Goal: Information Seeking & Learning: Learn about a topic

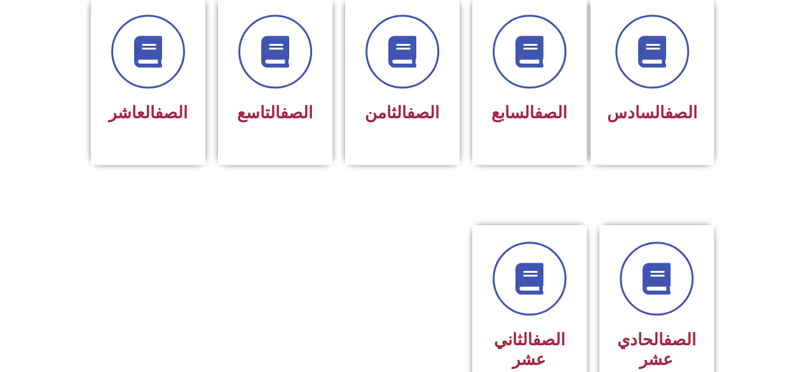
scroll to position [534, 0]
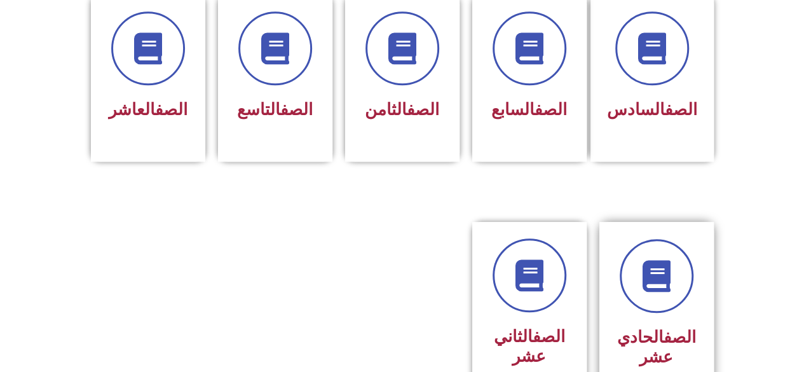
click at [690, 239] on div at bounding box center [657, 276] width 80 height 74
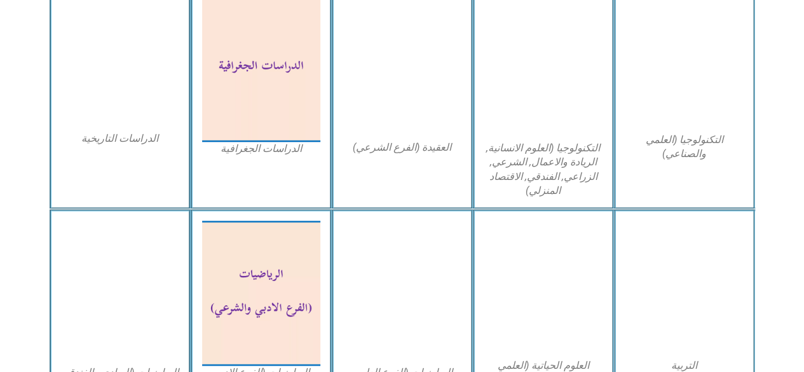
scroll to position [687, 0]
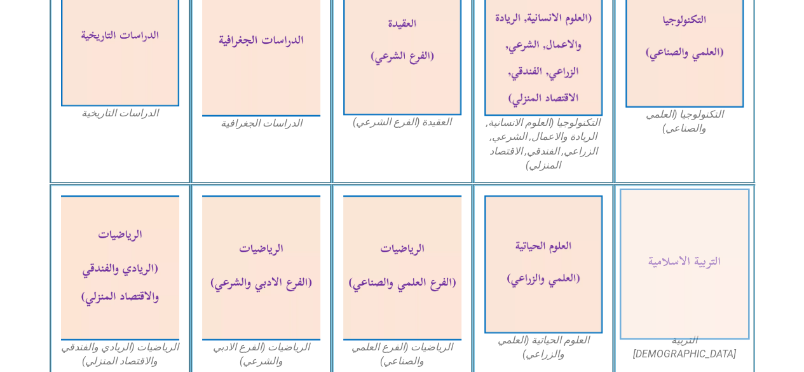
click at [687, 229] on img at bounding box center [684, 264] width 130 height 151
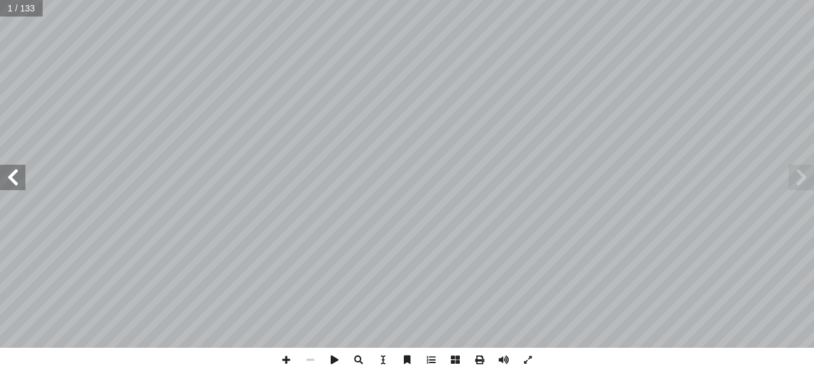
click at [19, 181] on span at bounding box center [12, 177] width 25 height 25
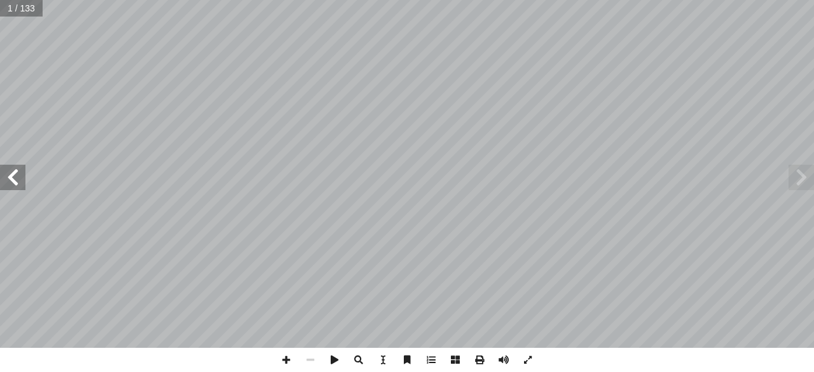
click at [19, 181] on span at bounding box center [12, 177] width 25 height 25
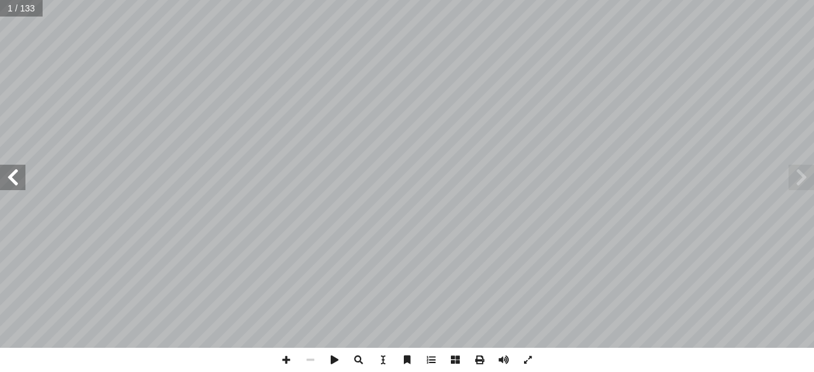
click at [19, 181] on span at bounding box center [12, 177] width 25 height 25
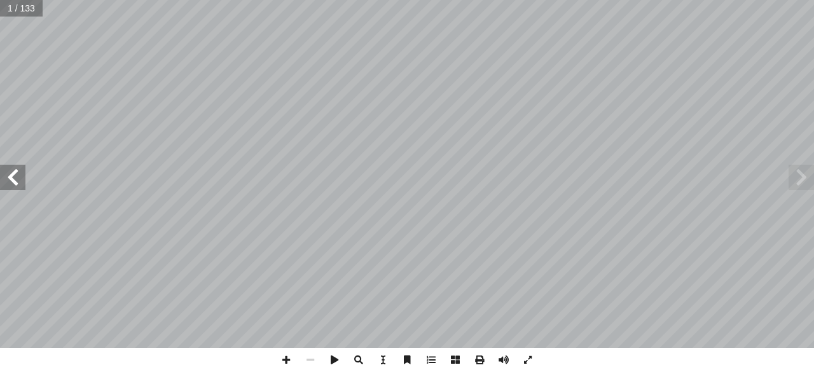
click at [19, 181] on span at bounding box center [12, 177] width 25 height 25
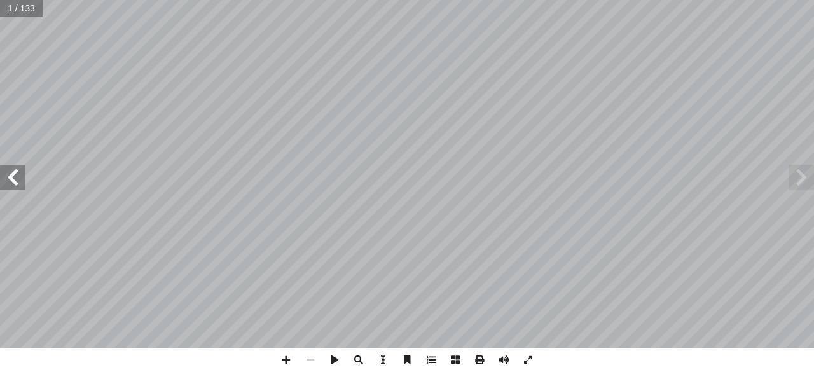
click at [19, 181] on span at bounding box center [12, 177] width 25 height 25
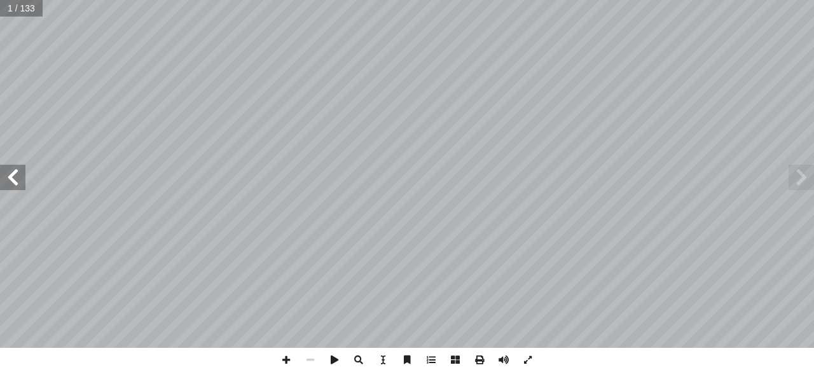
click at [19, 181] on span at bounding box center [12, 177] width 25 height 25
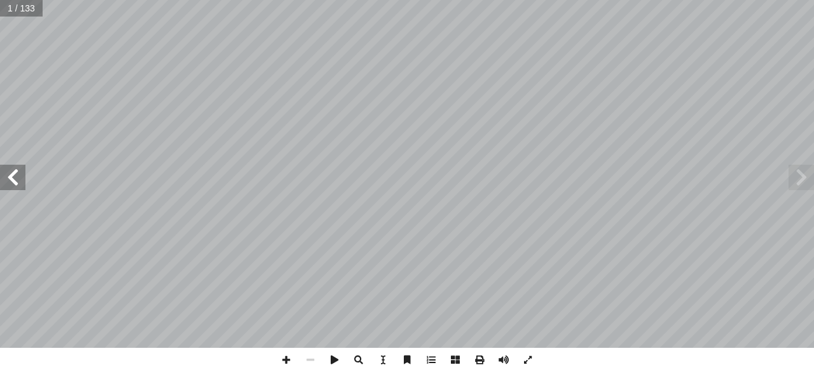
click at [19, 181] on span at bounding box center [12, 177] width 25 height 25
click at [14, 181] on span at bounding box center [12, 177] width 25 height 25
click at [14, 179] on span at bounding box center [12, 177] width 25 height 25
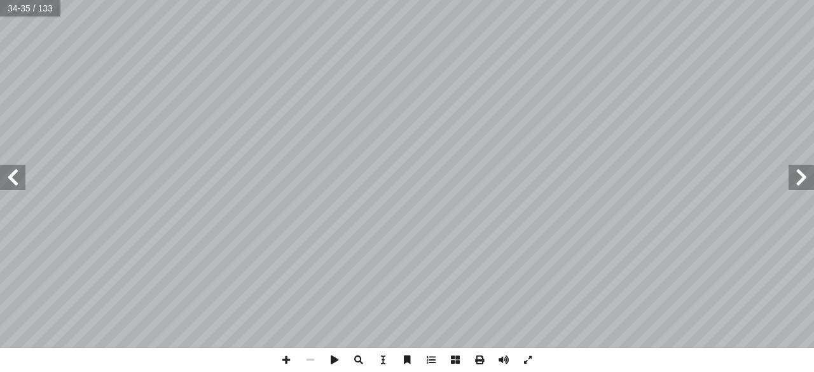
click at [14, 179] on span at bounding box center [12, 177] width 25 height 25
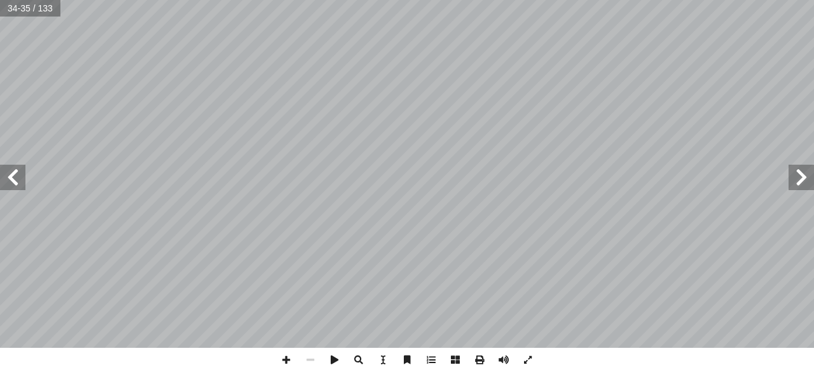
click at [14, 179] on span at bounding box center [12, 177] width 25 height 25
click at [813, 182] on span at bounding box center [800, 177] width 25 height 25
click at [18, 186] on span at bounding box center [12, 177] width 25 height 25
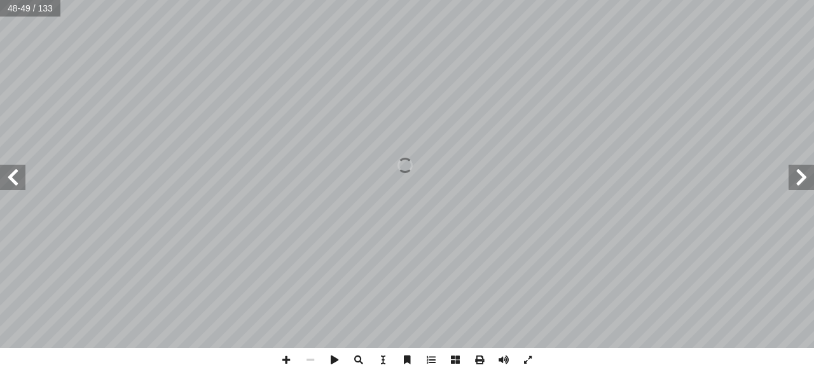
click at [804, 181] on span at bounding box center [800, 177] width 25 height 25
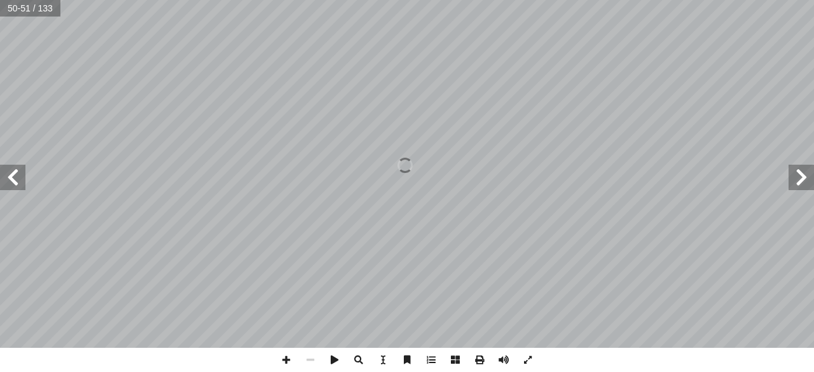
click at [804, 181] on span at bounding box center [800, 177] width 25 height 25
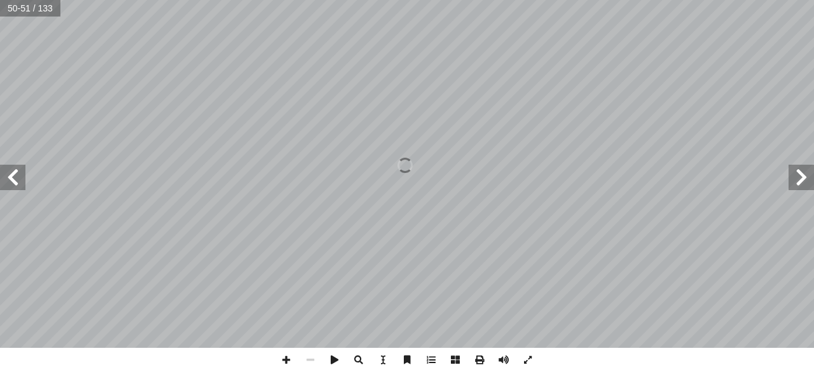
click at [804, 181] on span at bounding box center [800, 177] width 25 height 25
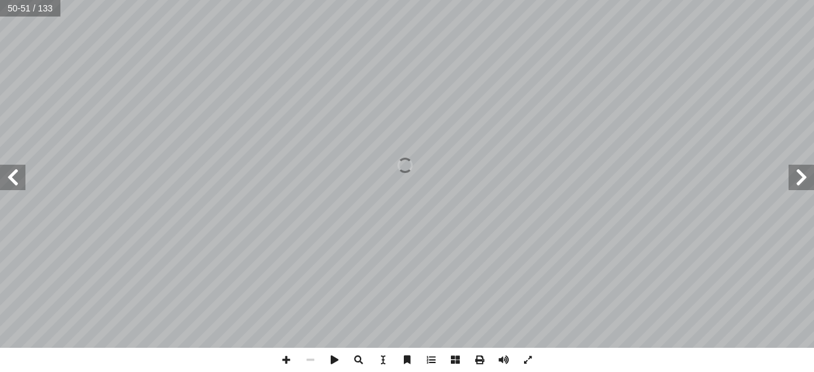
click at [804, 181] on span at bounding box center [800, 177] width 25 height 25
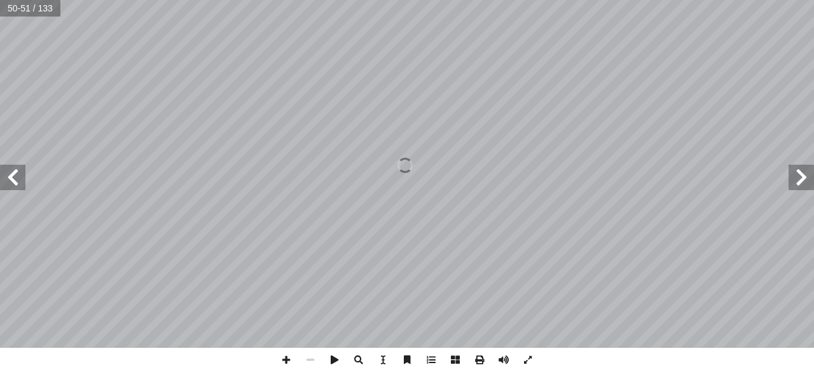
click at [804, 181] on span at bounding box center [800, 177] width 25 height 25
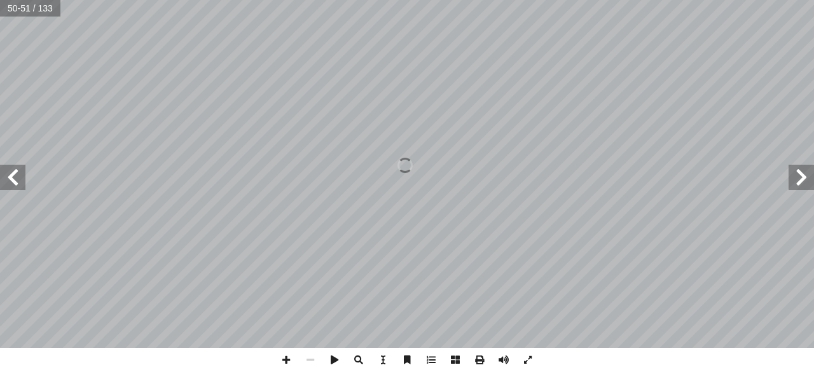
click at [804, 181] on span at bounding box center [800, 177] width 25 height 25
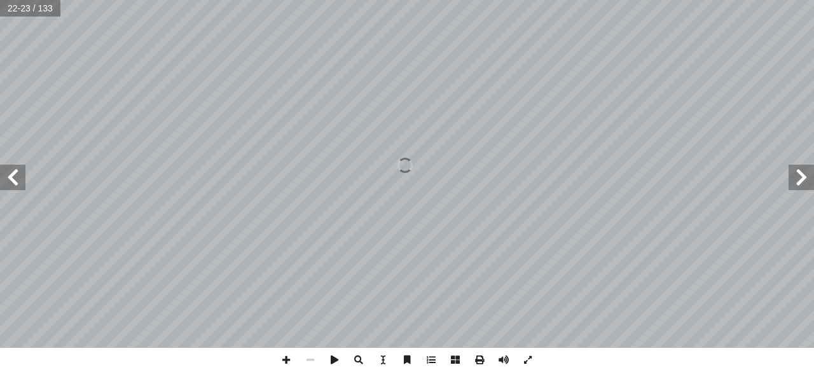
click at [804, 181] on span at bounding box center [800, 177] width 25 height 25
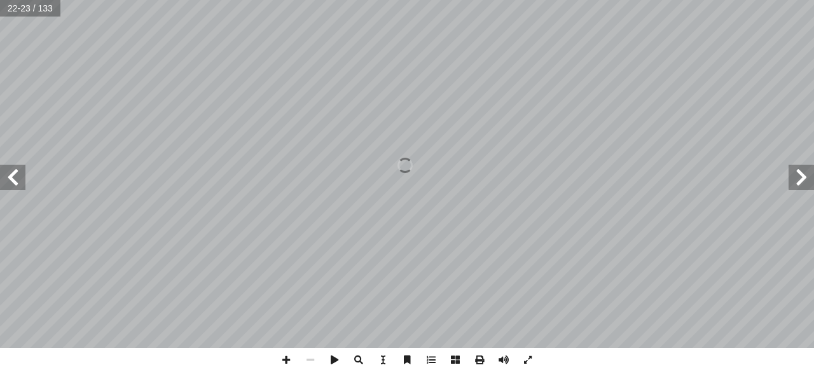
click at [804, 181] on span at bounding box center [800, 177] width 25 height 25
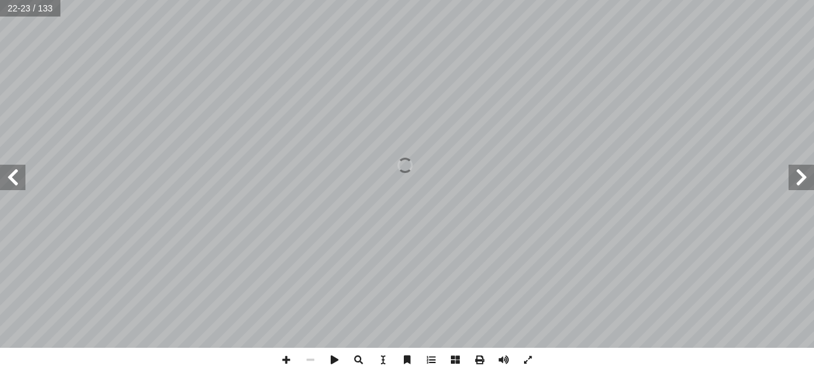
click at [804, 181] on span at bounding box center [800, 177] width 25 height 25
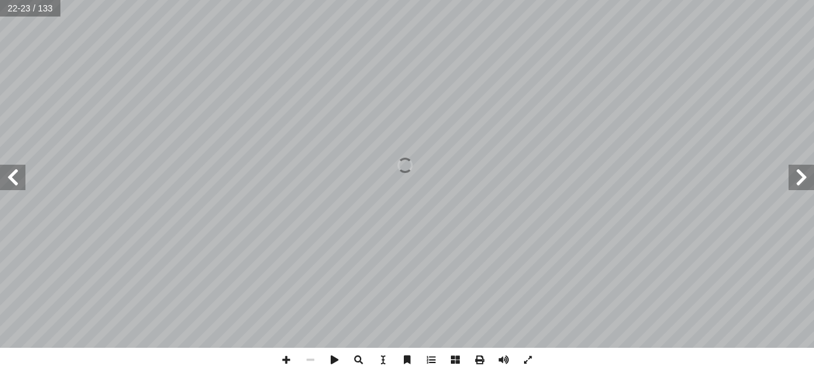
click at [804, 181] on span at bounding box center [800, 177] width 25 height 25
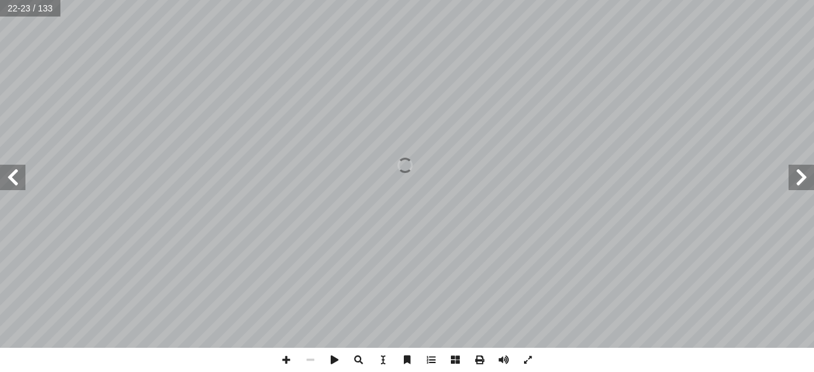
click at [804, 181] on span at bounding box center [800, 177] width 25 height 25
click at [18, 182] on span at bounding box center [12, 177] width 25 height 25
click at [16, 187] on span at bounding box center [12, 177] width 25 height 25
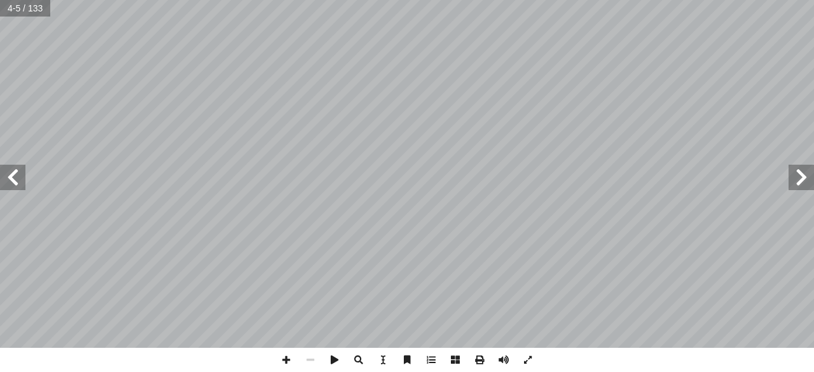
click at [16, 187] on span at bounding box center [12, 177] width 25 height 25
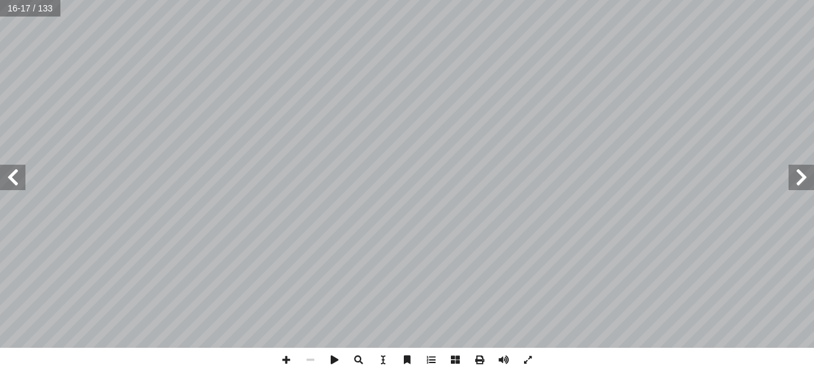
click at [802, 172] on span at bounding box center [800, 177] width 25 height 25
